Goal: Find specific page/section: Find specific page/section

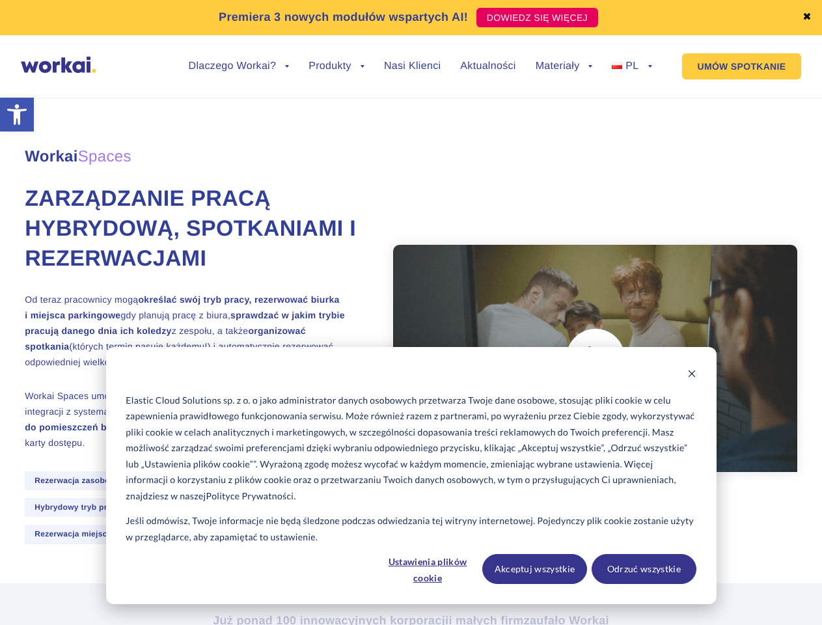
click at [692, 375] on icon "Dismiss cookie banner" at bounding box center [692, 373] width 9 height 9
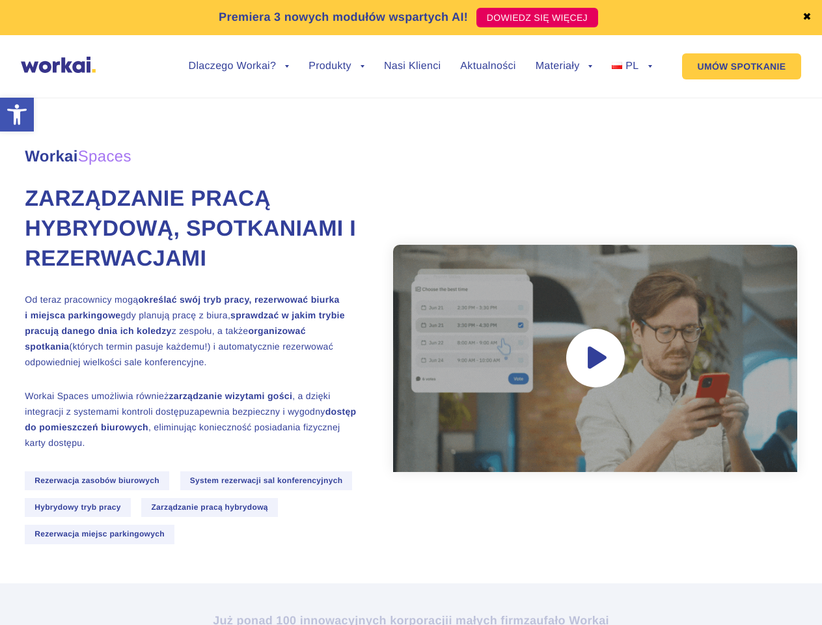
click at [428, 569] on div "Workai Spaces Zarządzanie pracą hybrydową, spotkaniami i rezerwacjami Od teraz …" at bounding box center [411, 332] width 773 height 502
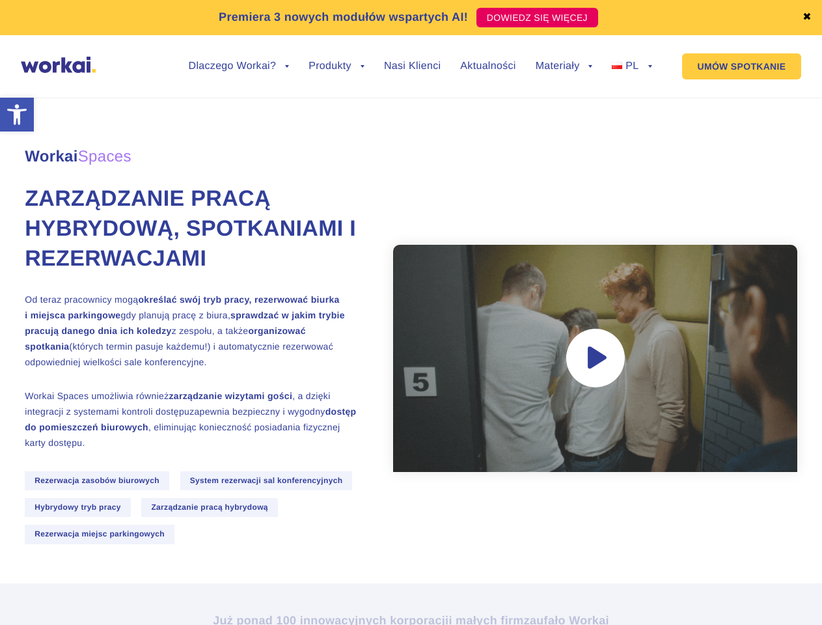
click at [535, 569] on div "Workai Spaces Zarządzanie pracą hybrydową, spotkaniami i rezerwacjami Od teraz …" at bounding box center [411, 332] width 773 height 502
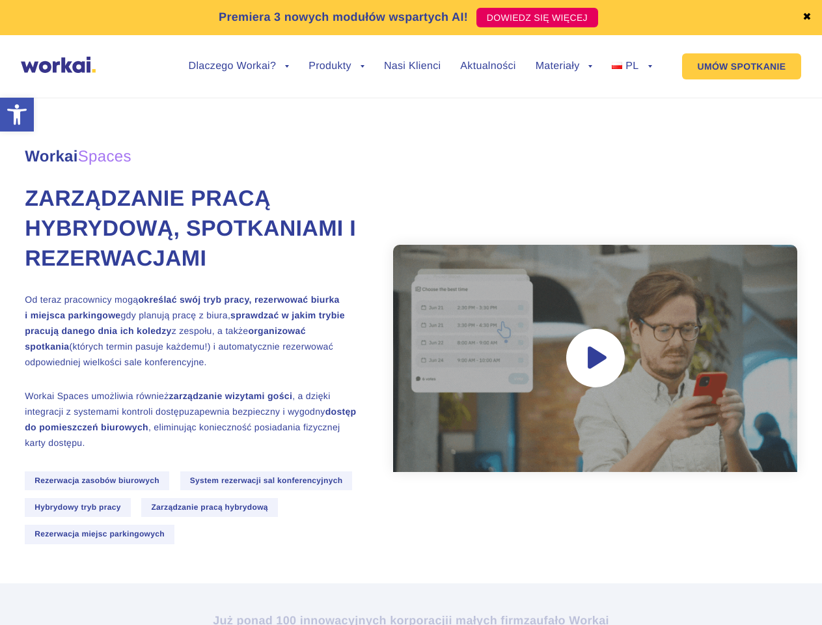
click at [644, 569] on div "Workai Spaces Zarządzanie pracą hybrydową, spotkaniami i rezerwacjami Od teraz …" at bounding box center [411, 332] width 773 height 502
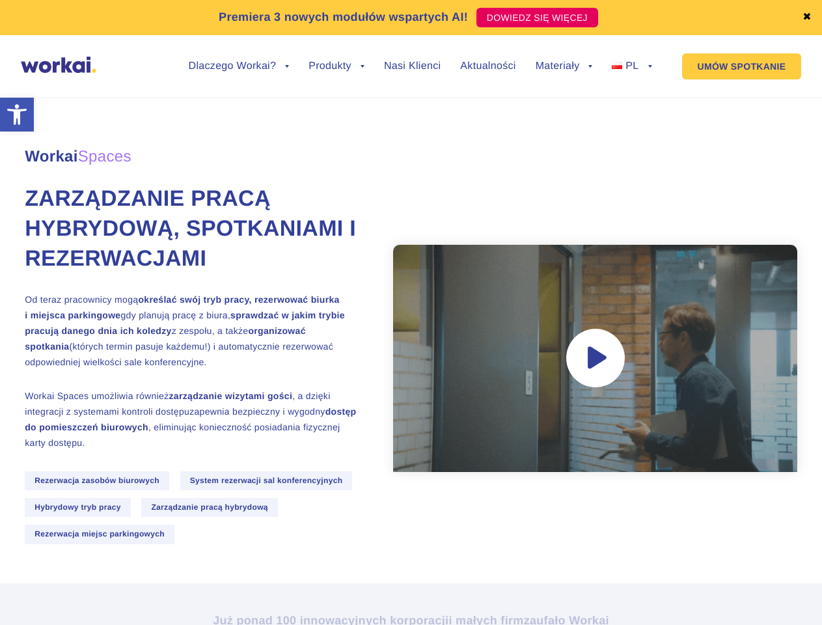
click at [807, 18] on link "✖" at bounding box center [807, 17] width 9 height 10
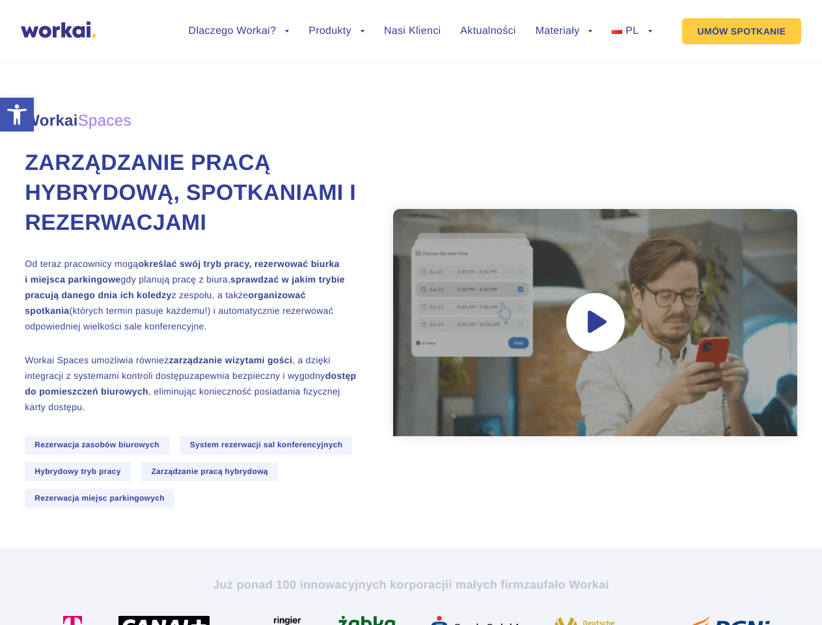
click at [239, 76] on div "Workai Spaces Zarządzanie pracą hybrydową, spotkaniami i rezerwacjami Od teraz …" at bounding box center [411, 297] width 773 height 502
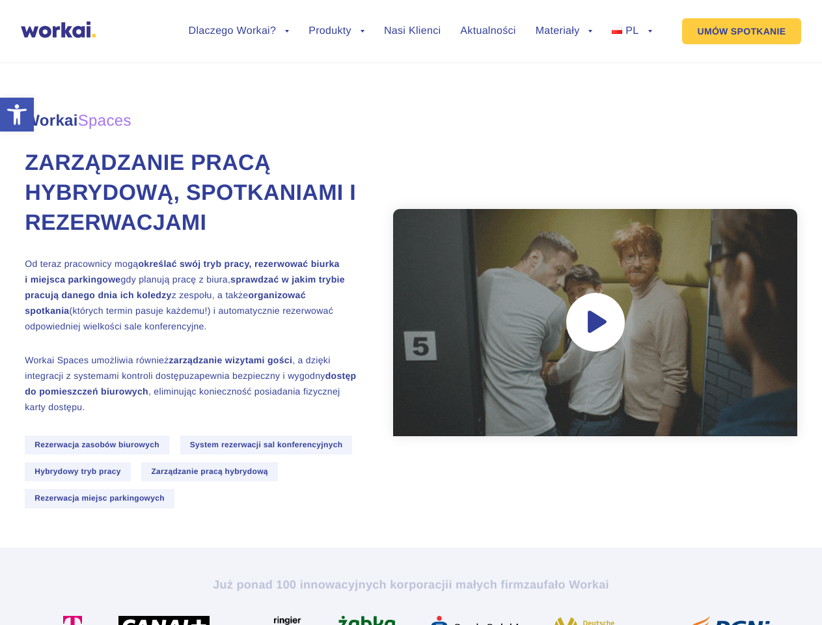
click at [239, 66] on div "Workai Spaces Zarządzanie pracą hybrydową, spotkaniami i rezerwacjami Od teraz …" at bounding box center [411, 297] width 773 height 502
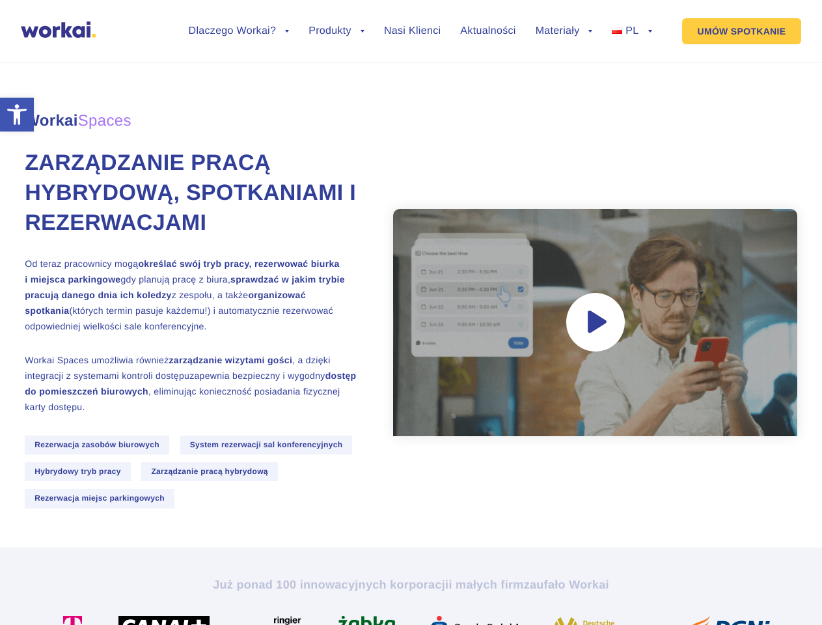
click at [337, 76] on div "Workai Spaces Zarządzanie pracą hybrydową, spotkaniami i rezerwacjami Od teraz …" at bounding box center [411, 297] width 773 height 502
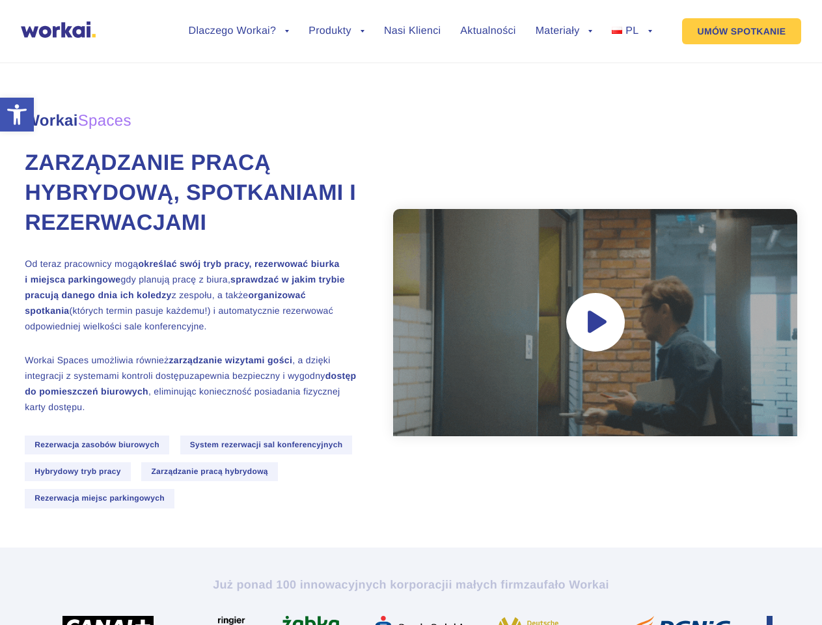
click at [565, 76] on div "Workai Spaces Zarządzanie pracą hybrydową, spotkaniami i rezerwacjami Od teraz …" at bounding box center [411, 297] width 773 height 502
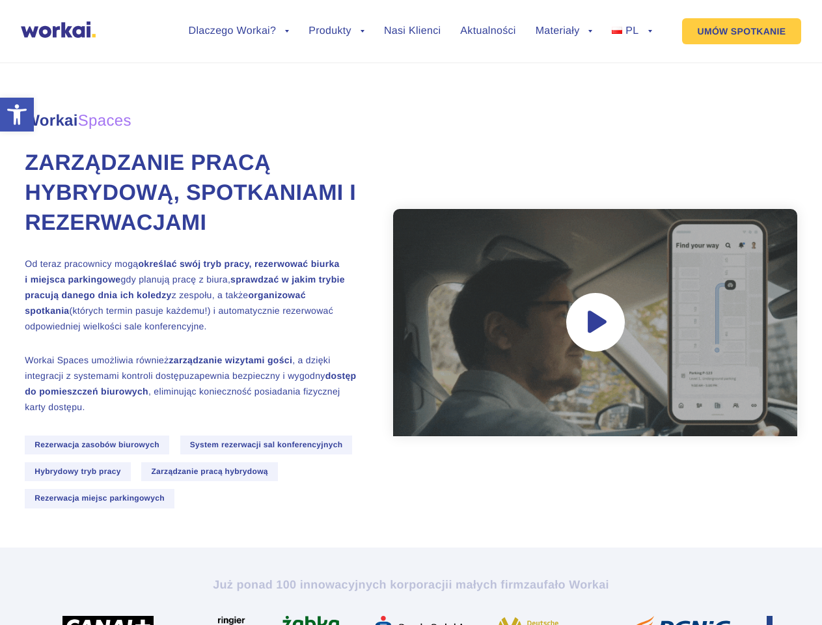
click at [565, 66] on div "Workai Spaces Zarządzanie pracą hybrydową, spotkaniami i rezerwacjami Od teraz …" at bounding box center [411, 297] width 773 height 502
